Goal: Navigation & Orientation: Find specific page/section

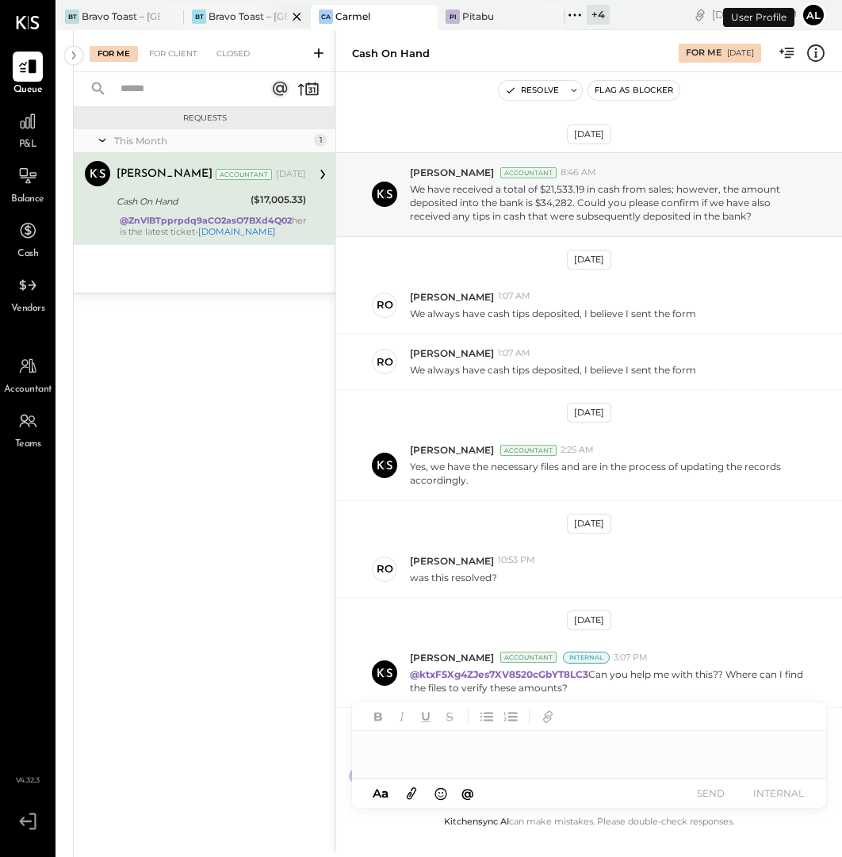
scroll to position [106, 0]
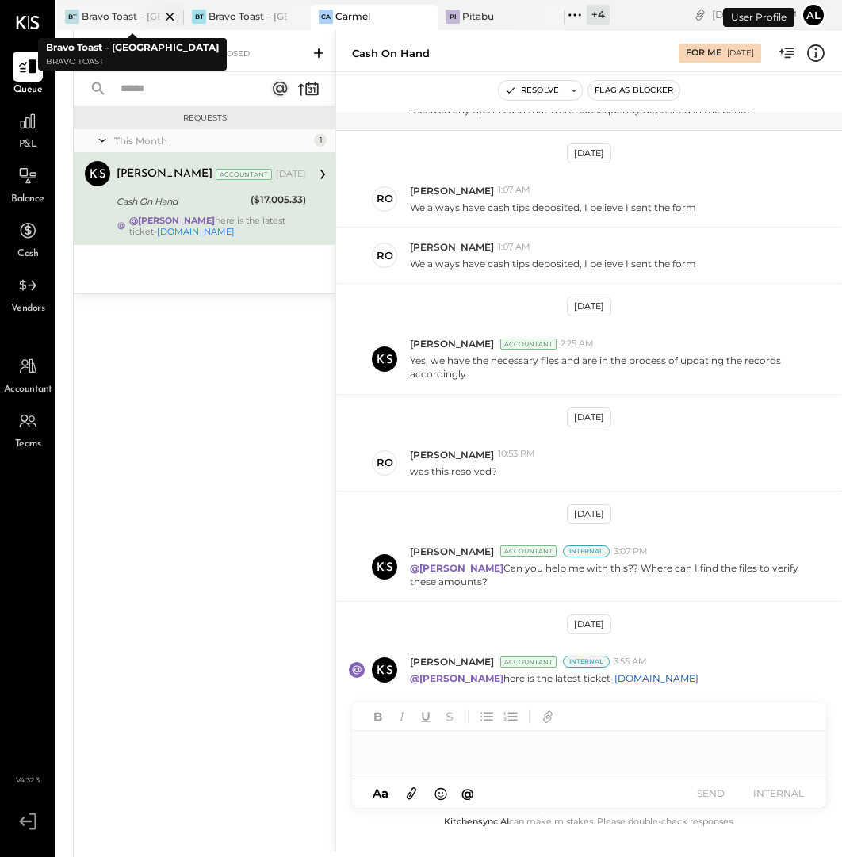
click at [128, 18] on div at bounding box center [156, 16] width 56 height 23
